Goal: Obtain resource: Download file/media

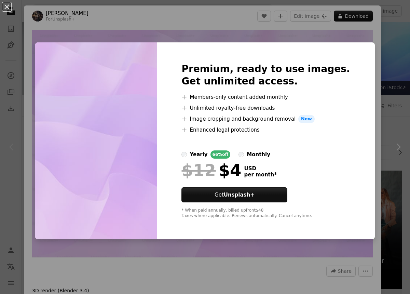
scroll to position [94, 0]
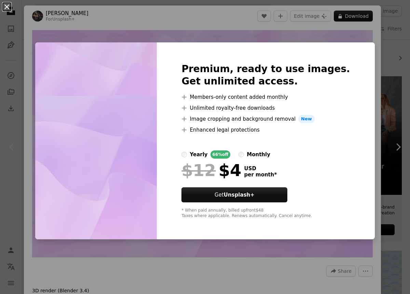
click at [10, 9] on button "An X shape" at bounding box center [7, 7] width 8 height 8
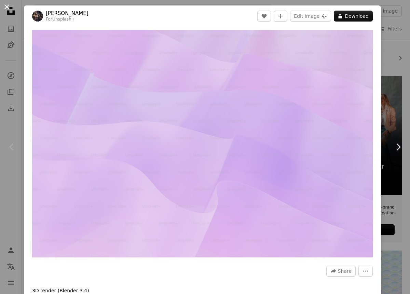
click at [4, 6] on button "An X shape" at bounding box center [7, 7] width 8 height 8
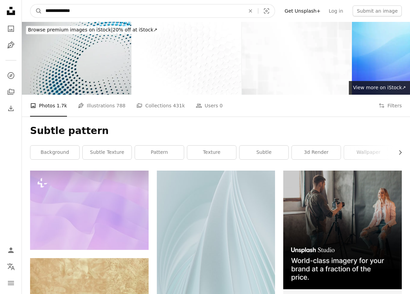
click at [93, 12] on input "**********" at bounding box center [142, 10] width 201 height 13
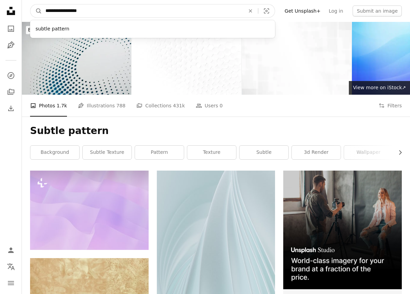
type input "**********"
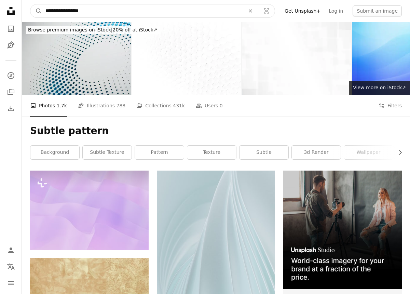
click button "A magnifying glass" at bounding box center [36, 10] width 12 height 13
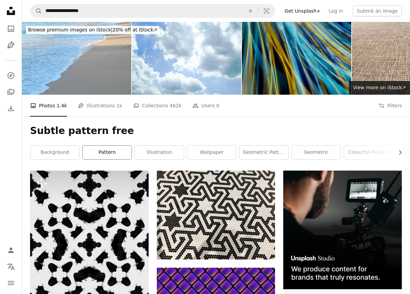
click at [102, 156] on link "pattern" at bounding box center [107, 153] width 49 height 14
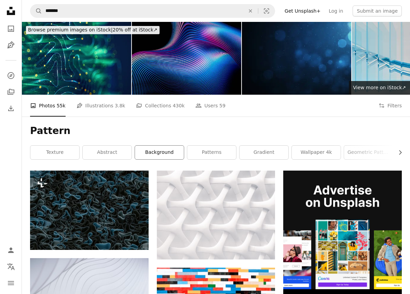
click at [163, 150] on link "background" at bounding box center [159, 153] width 49 height 14
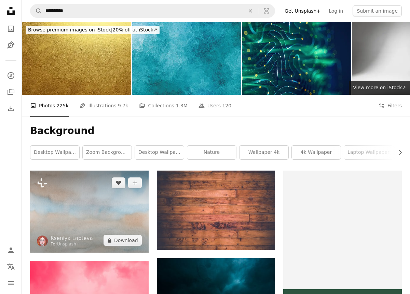
click at [83, 217] on img at bounding box center [89, 212] width 119 height 82
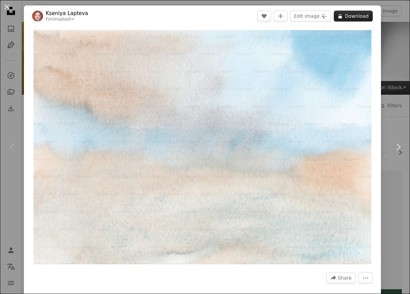
click at [351, 15] on button "A lock Download" at bounding box center [353, 16] width 39 height 11
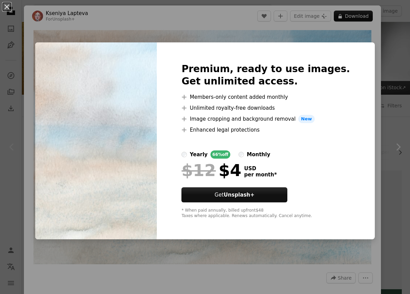
click at [176, 17] on div "An X shape Premium, ready to use images. Get unlimited access. A plus sign Memb…" at bounding box center [205, 147] width 410 height 294
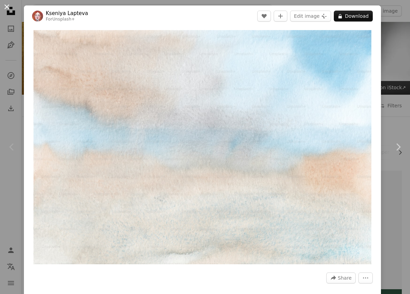
click at [6, 8] on button "An X shape" at bounding box center [7, 7] width 8 height 8
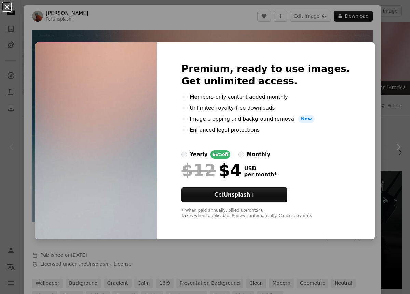
click at [10, 6] on button "An X shape" at bounding box center [7, 7] width 8 height 8
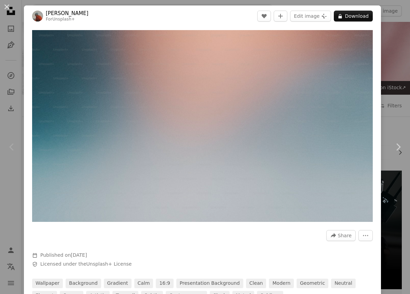
click at [10, 6] on button "An X shape" at bounding box center [7, 7] width 8 height 8
